Goal: Task Accomplishment & Management: Use online tool/utility

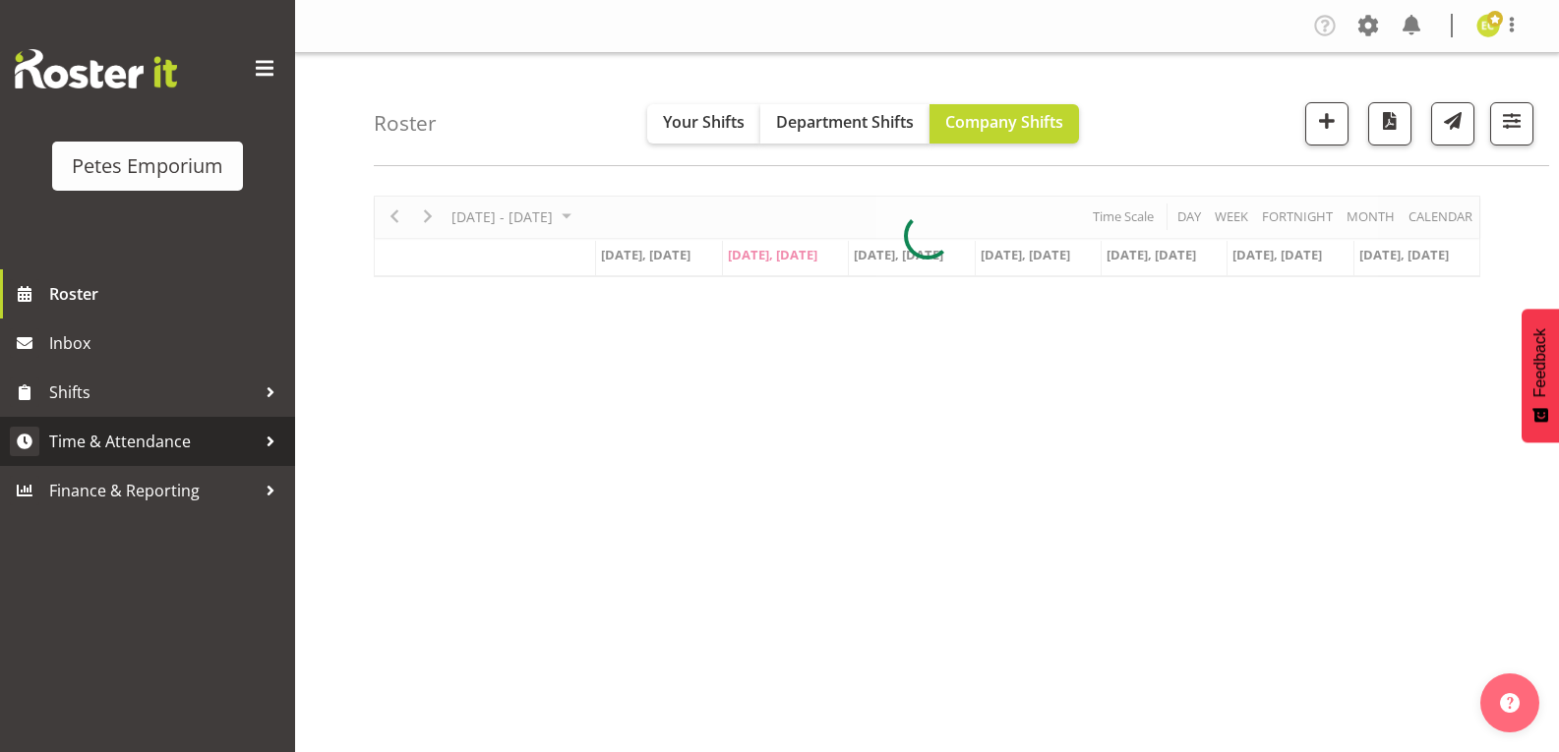
click at [83, 441] on span "Time & Attendance" at bounding box center [152, 442] width 207 height 30
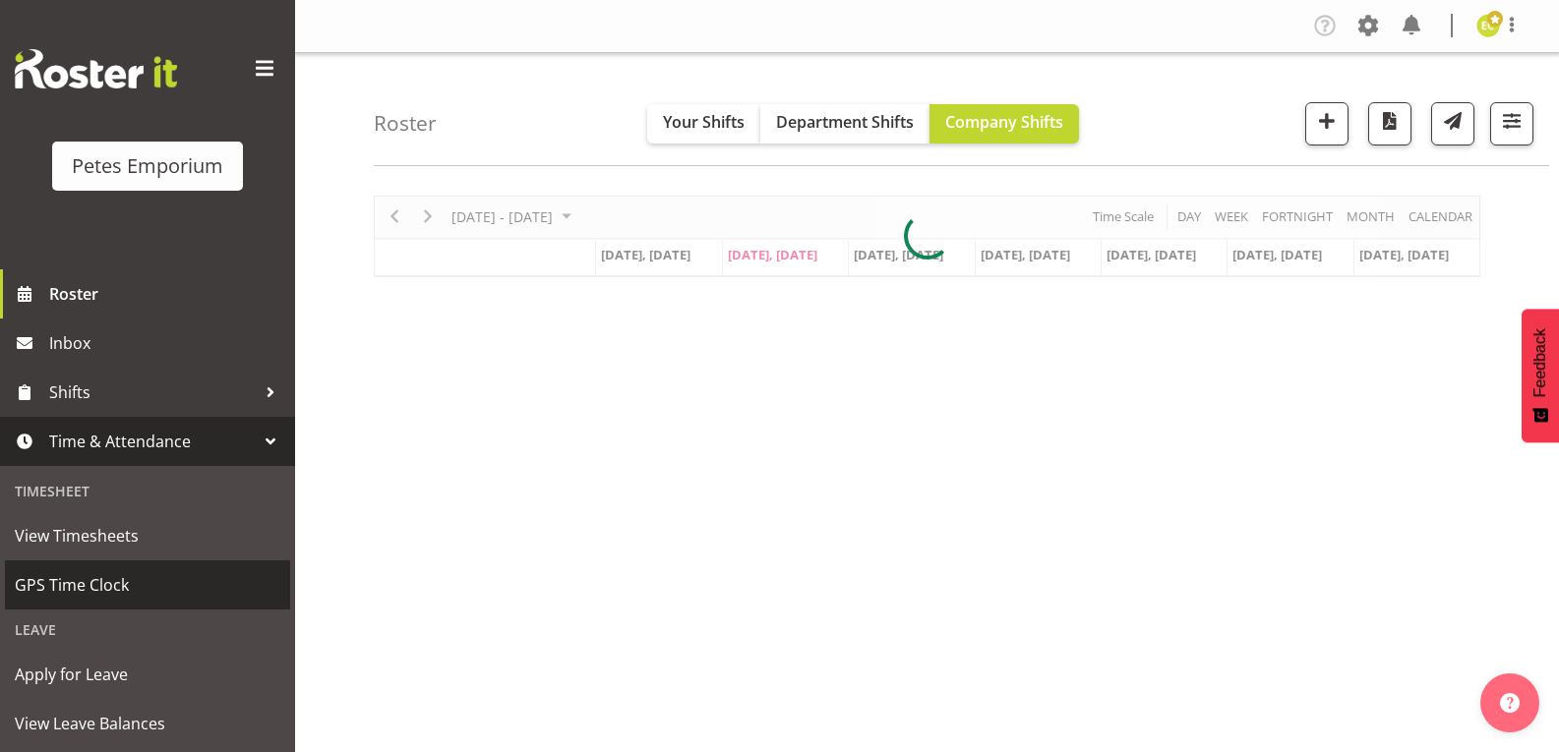
click at [67, 582] on span "GPS Time Clock" at bounding box center [148, 585] width 266 height 30
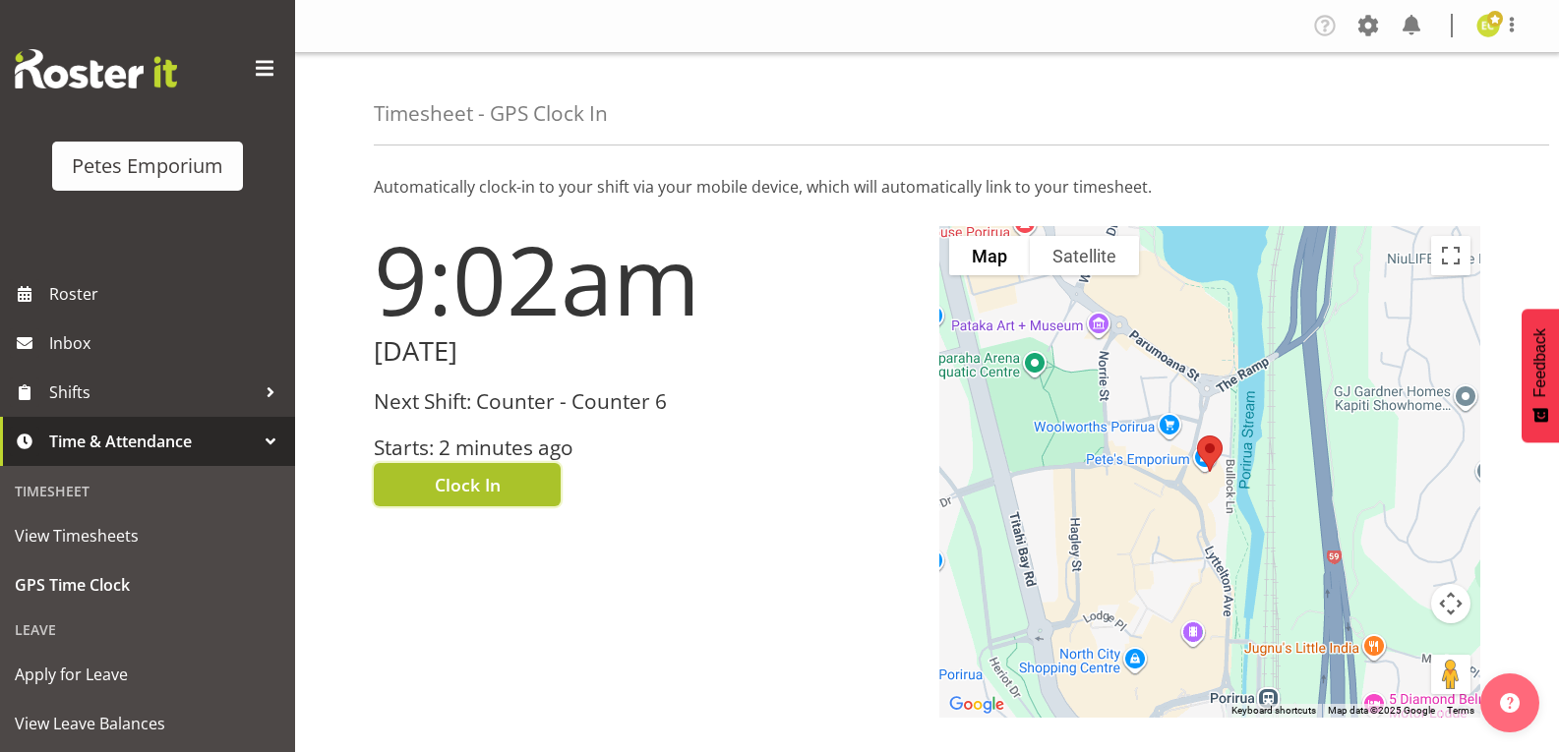
click at [401, 486] on button "Clock In" at bounding box center [467, 484] width 187 height 43
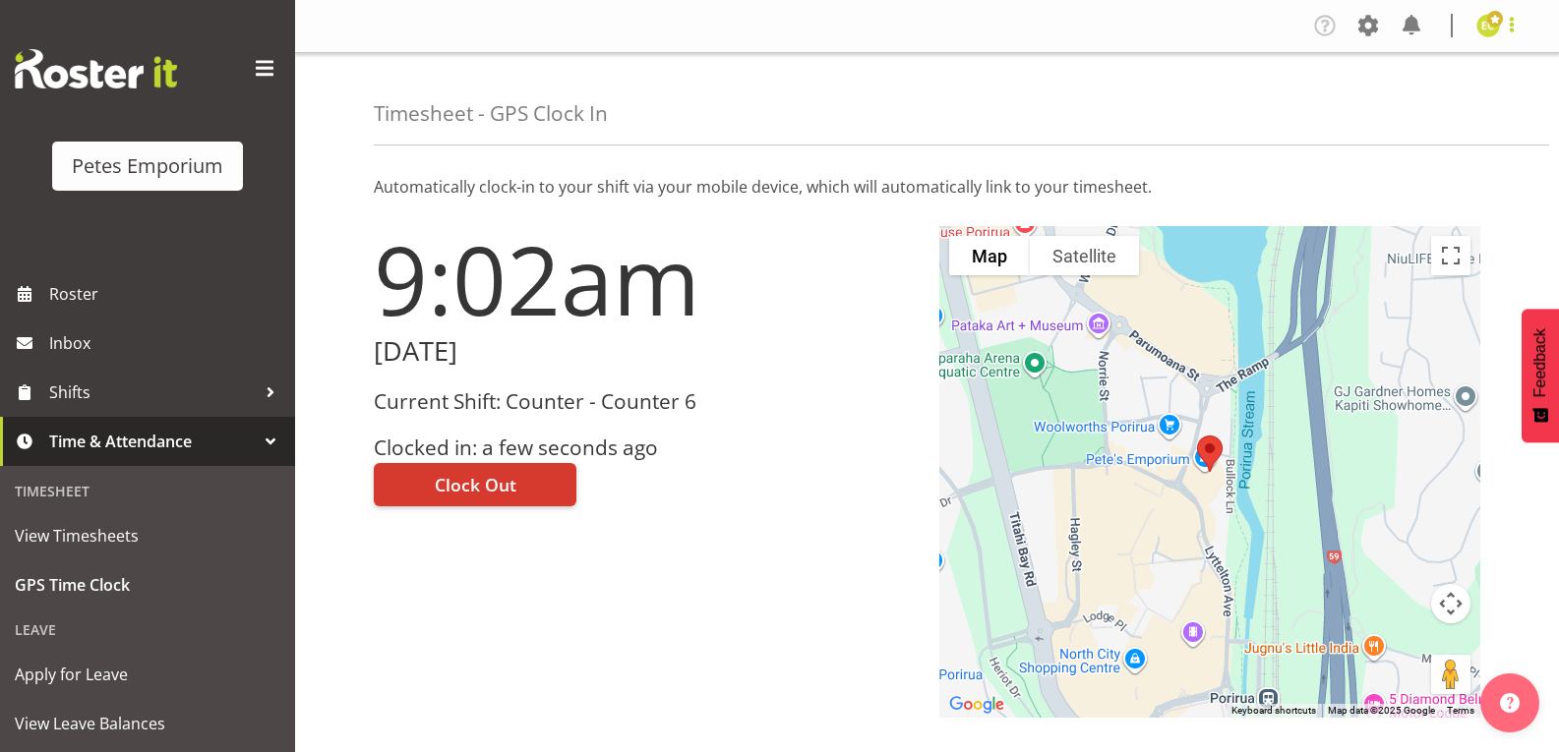
click at [1516, 19] on span at bounding box center [1512, 25] width 24 height 24
click at [1407, 112] on link "Log Out" at bounding box center [1429, 103] width 189 height 35
